Goal: Task Accomplishment & Management: Use online tool/utility

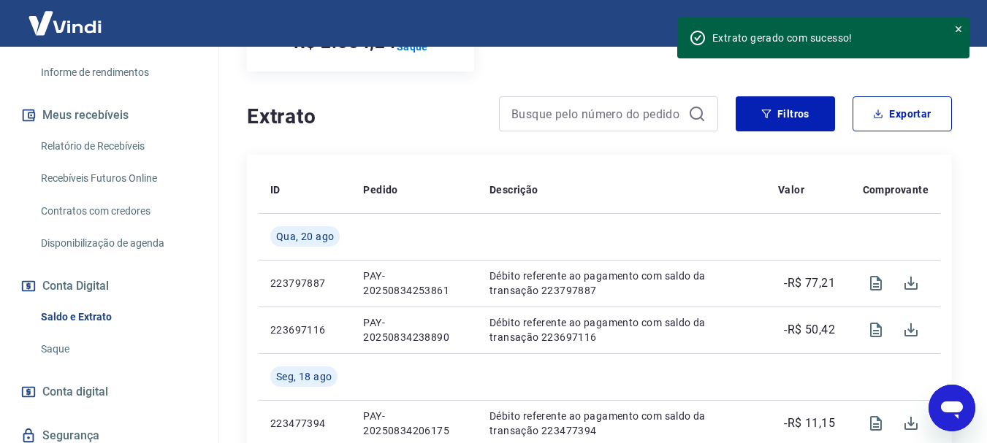
scroll to position [292, 0]
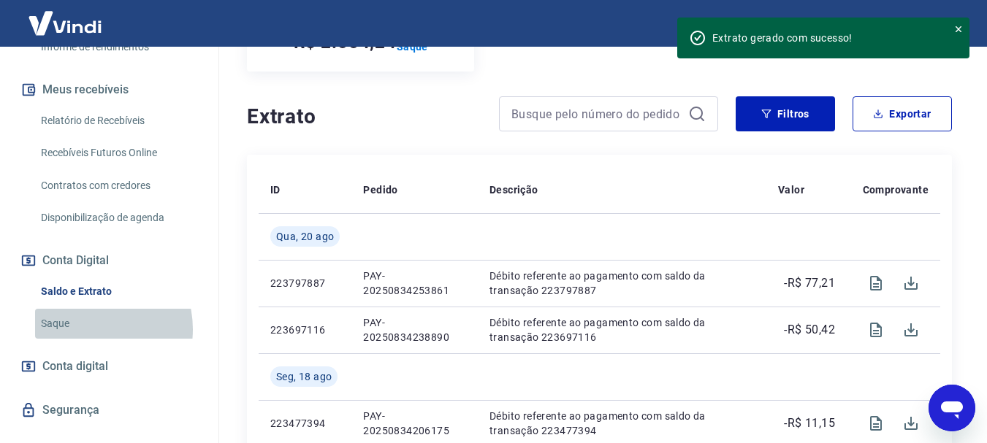
click at [88, 329] on link "Saque" at bounding box center [118, 324] width 166 height 30
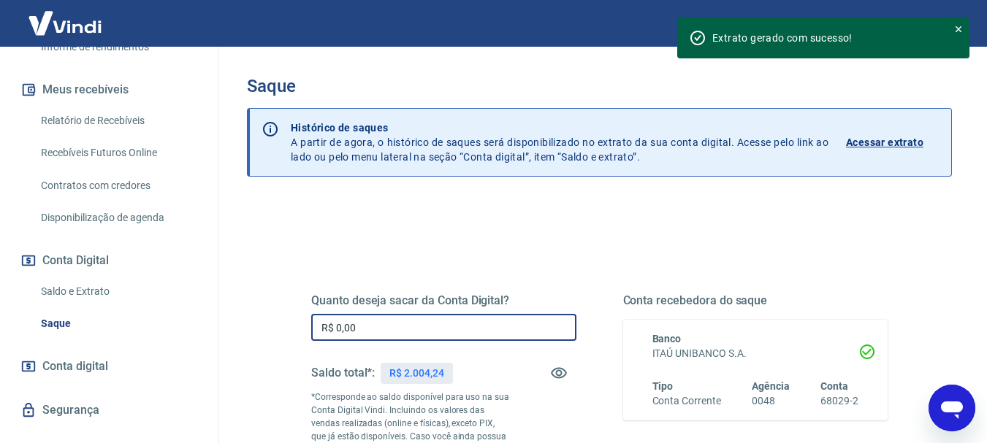
click at [436, 333] on input "R$ 0,00" at bounding box center [443, 327] width 265 height 27
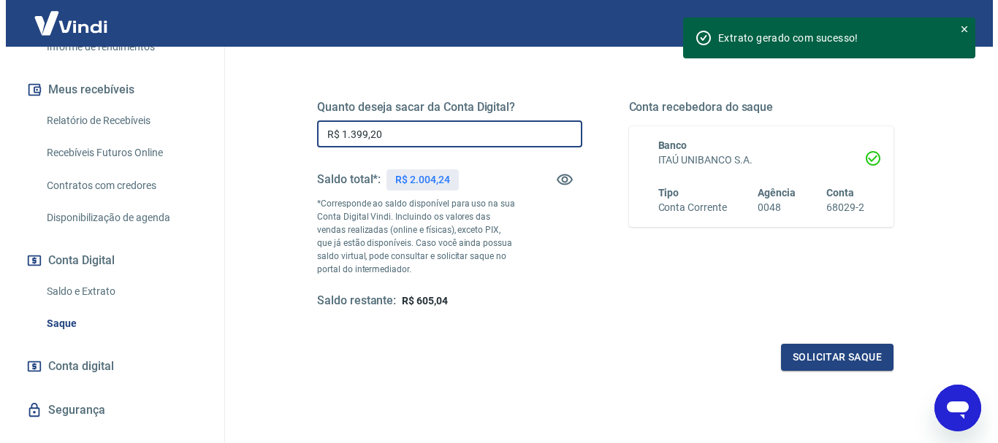
scroll to position [219, 0]
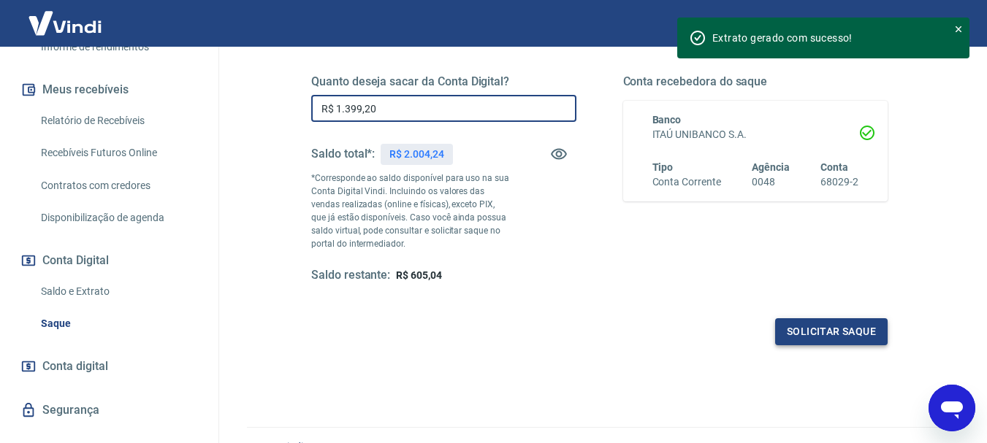
type input "R$ 1.399,20"
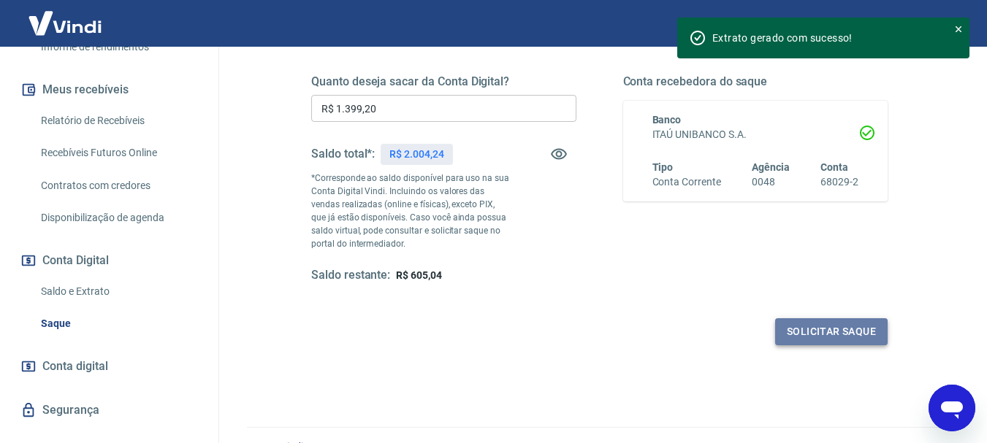
click at [788, 337] on button "Solicitar saque" at bounding box center [831, 331] width 112 height 27
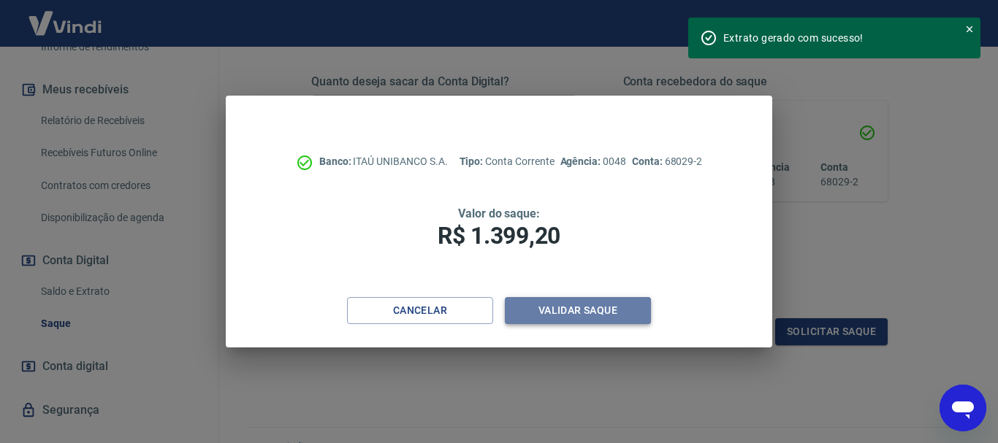
click at [543, 313] on button "Validar saque" at bounding box center [578, 310] width 146 height 27
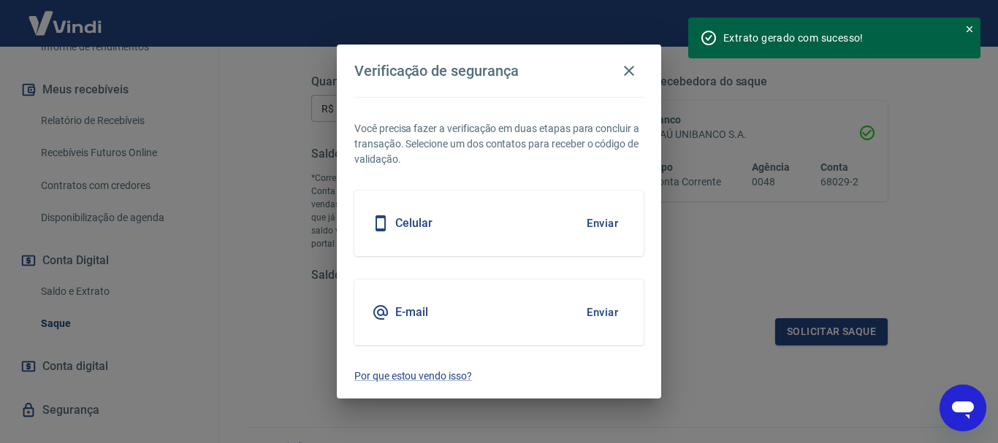
click at [435, 223] on div "Celular Enviar" at bounding box center [498, 224] width 289 height 66
click at [604, 226] on button "Enviar" at bounding box center [601, 223] width 47 height 31
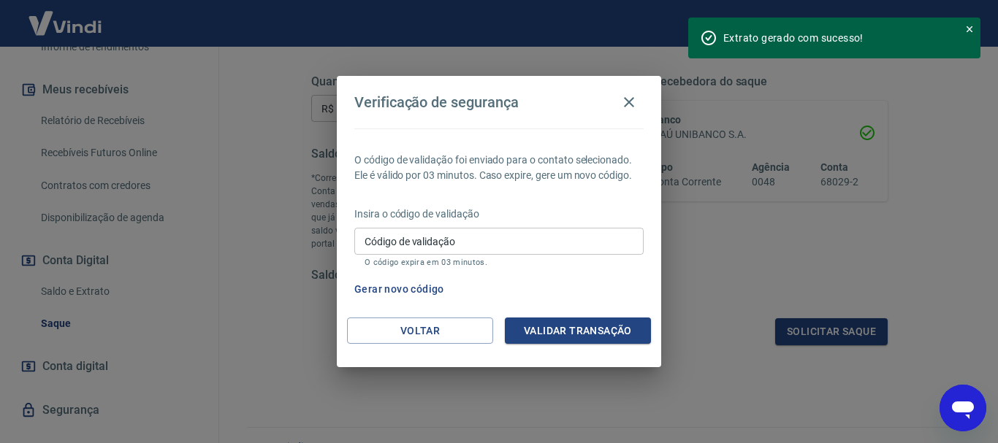
click at [543, 243] on input "Código de validação" at bounding box center [498, 241] width 289 height 27
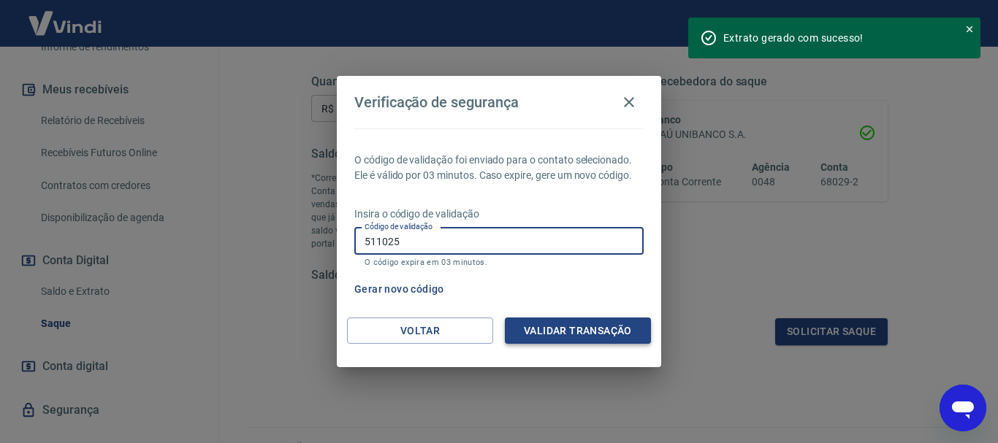
type input "511025"
click at [597, 335] on button "Validar transação" at bounding box center [578, 331] width 146 height 27
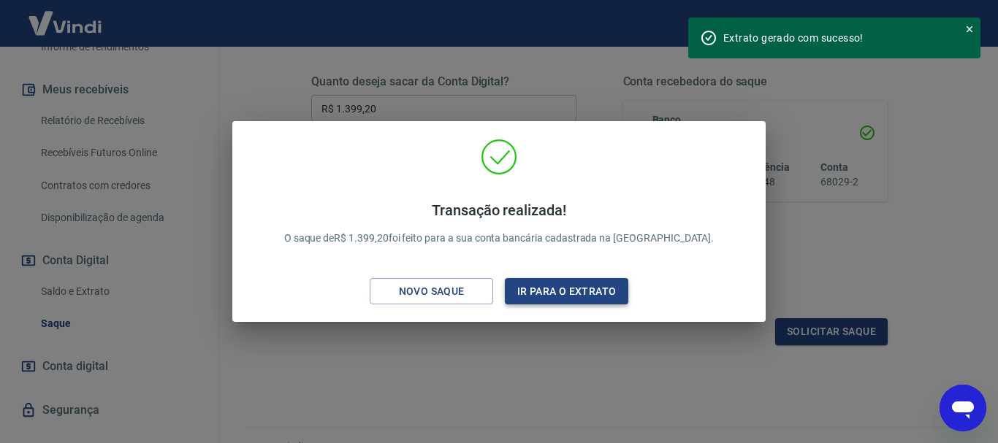
click at [559, 285] on button "Ir para o extrato" at bounding box center [566, 291] width 123 height 27
